Goal: Transaction & Acquisition: Download file/media

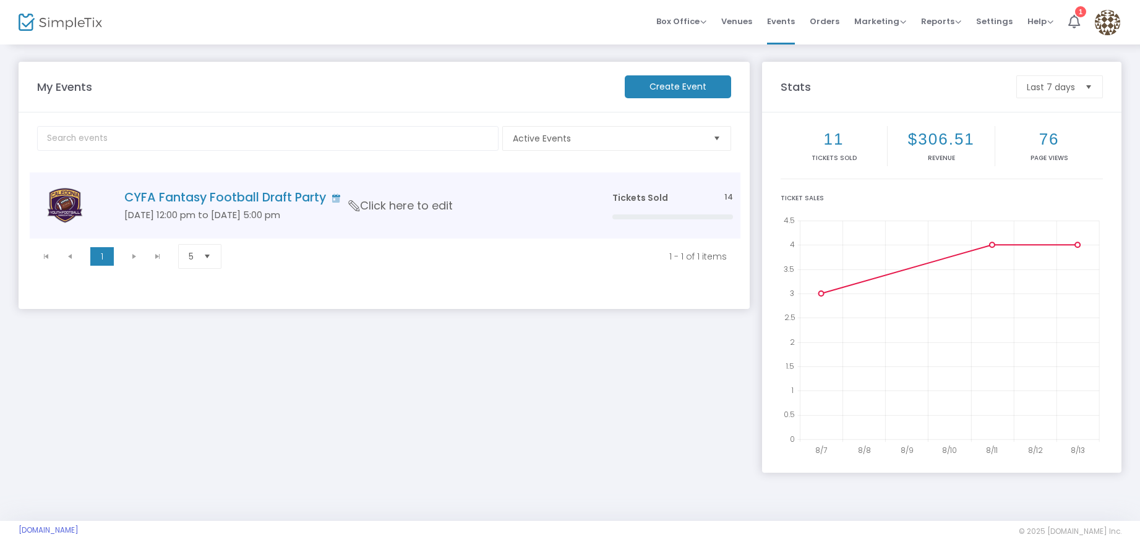
click at [219, 197] on h4 "CYFA Fantasy Football Draft Party" at bounding box center [349, 197] width 451 height 14
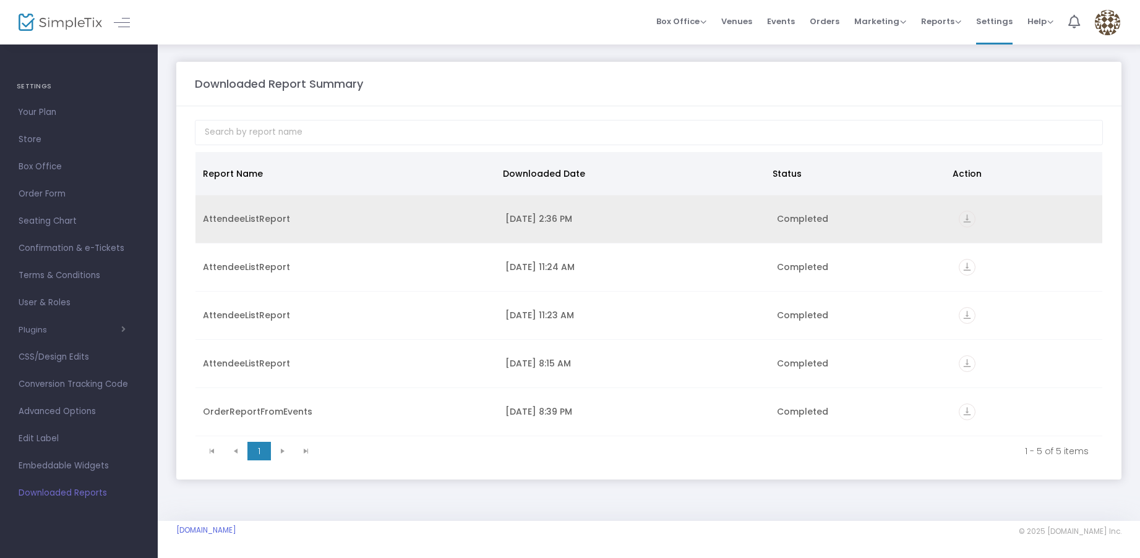
click at [381, 210] on td "AttendeeListReport" at bounding box center [346, 219] width 302 height 48
click at [965, 216] on icon "vertical_align_bottom" at bounding box center [966, 219] width 17 height 17
